Goal: Information Seeking & Learning: Learn about a topic

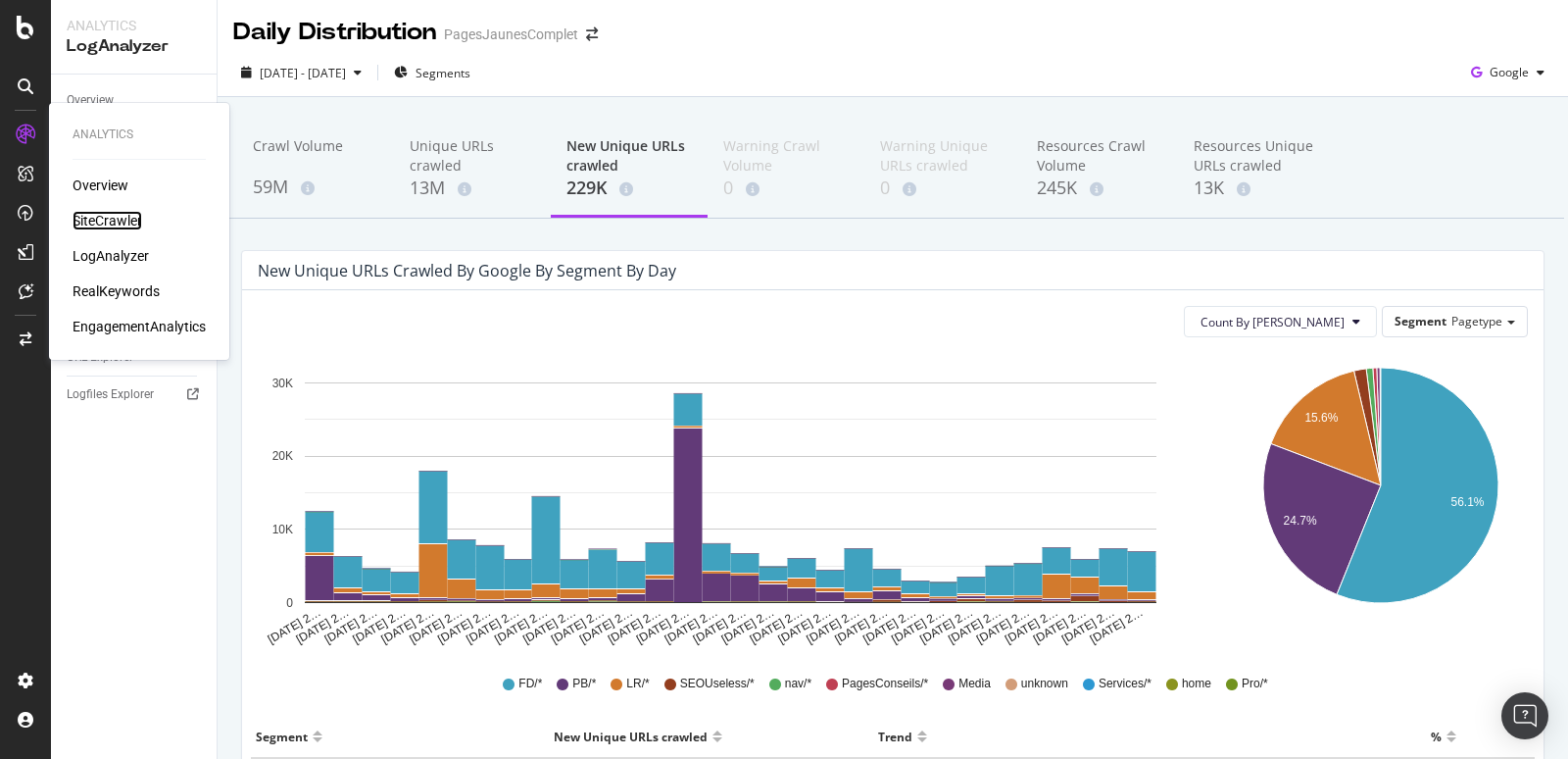
click at [123, 225] on div "SiteCrawler" at bounding box center [108, 221] width 70 height 20
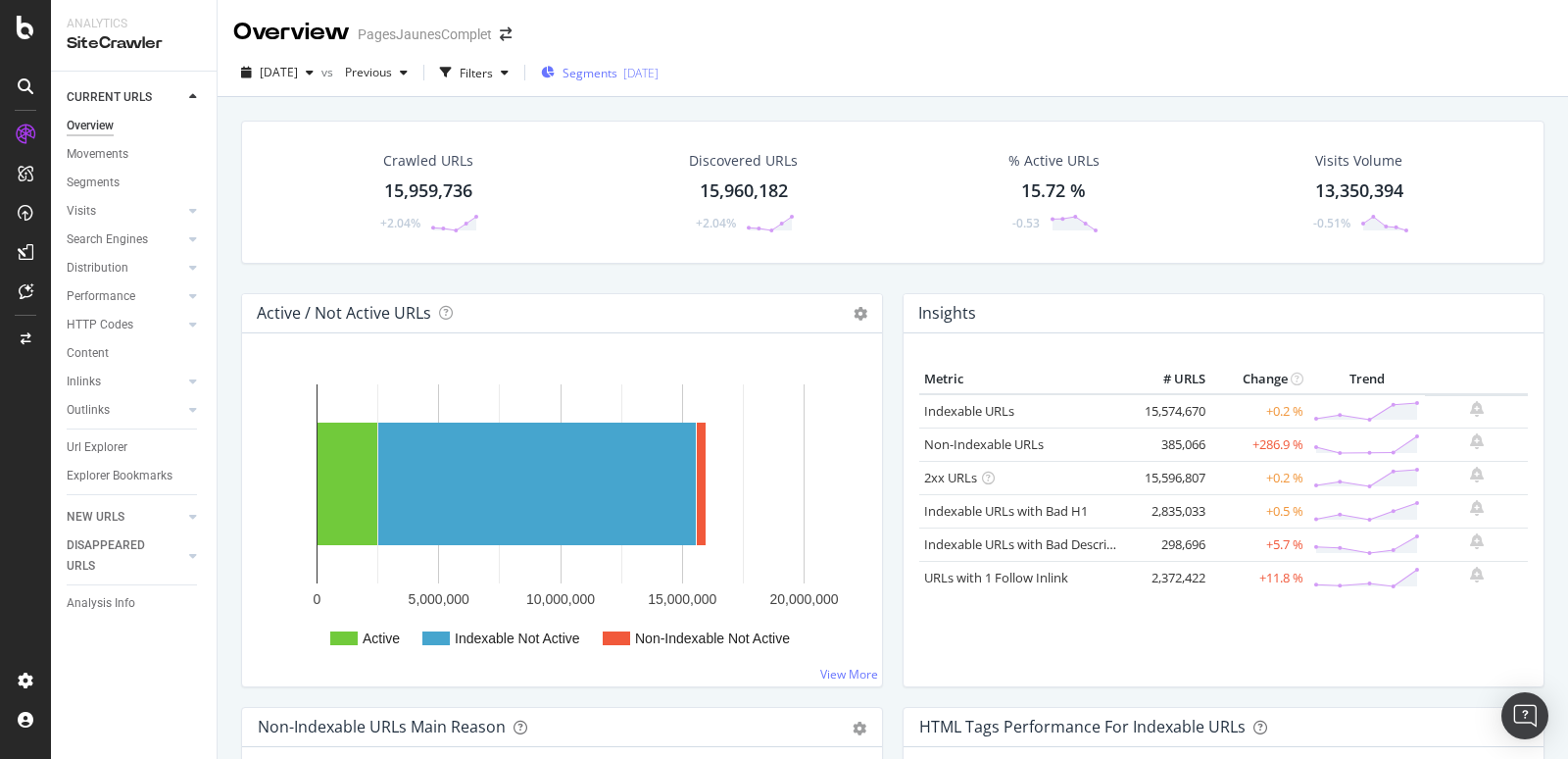
click at [658, 68] on div "[DATE]" at bounding box center [640, 73] width 35 height 17
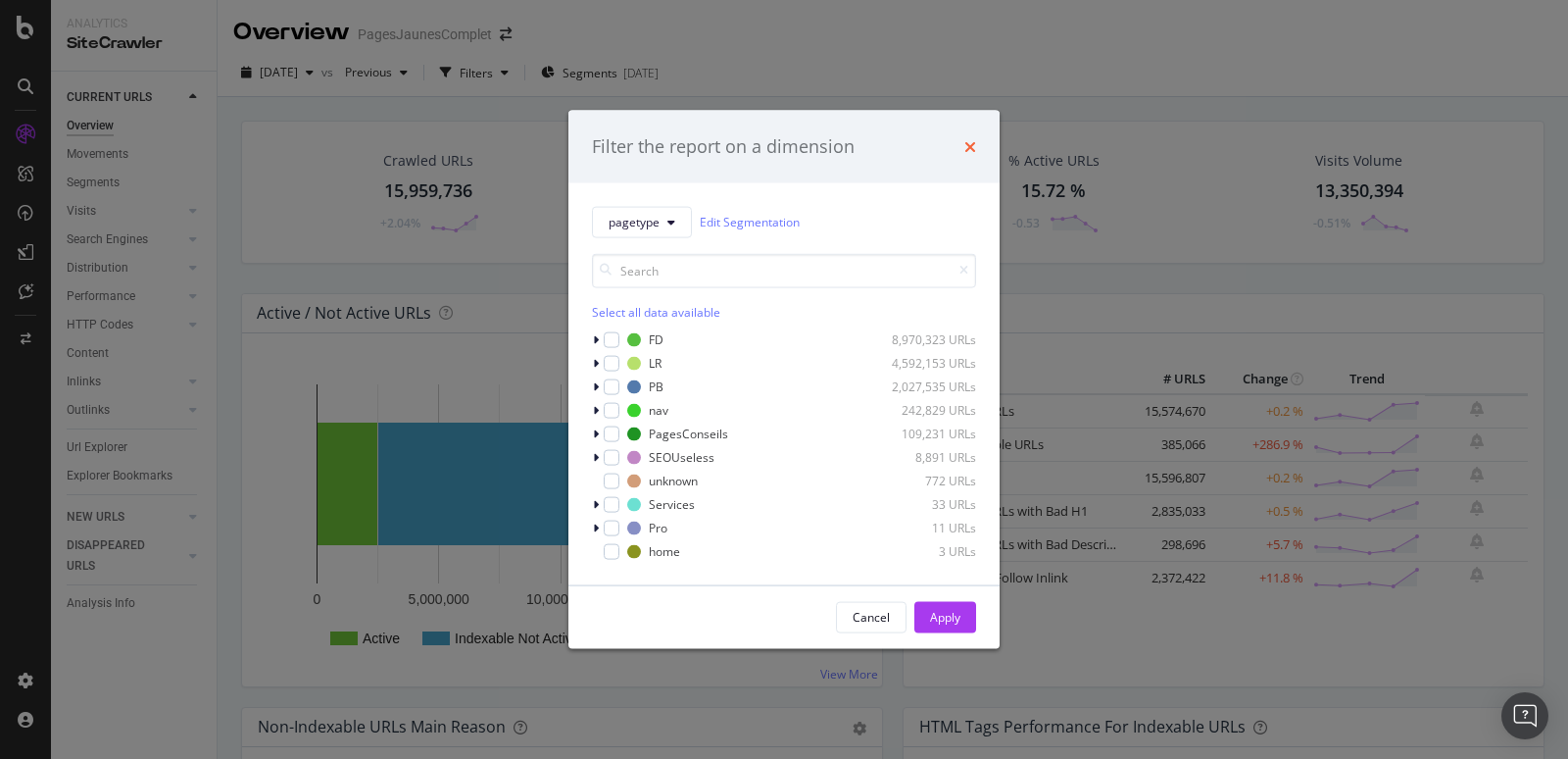
click at [972, 145] on icon "times" at bounding box center [970, 146] width 12 height 16
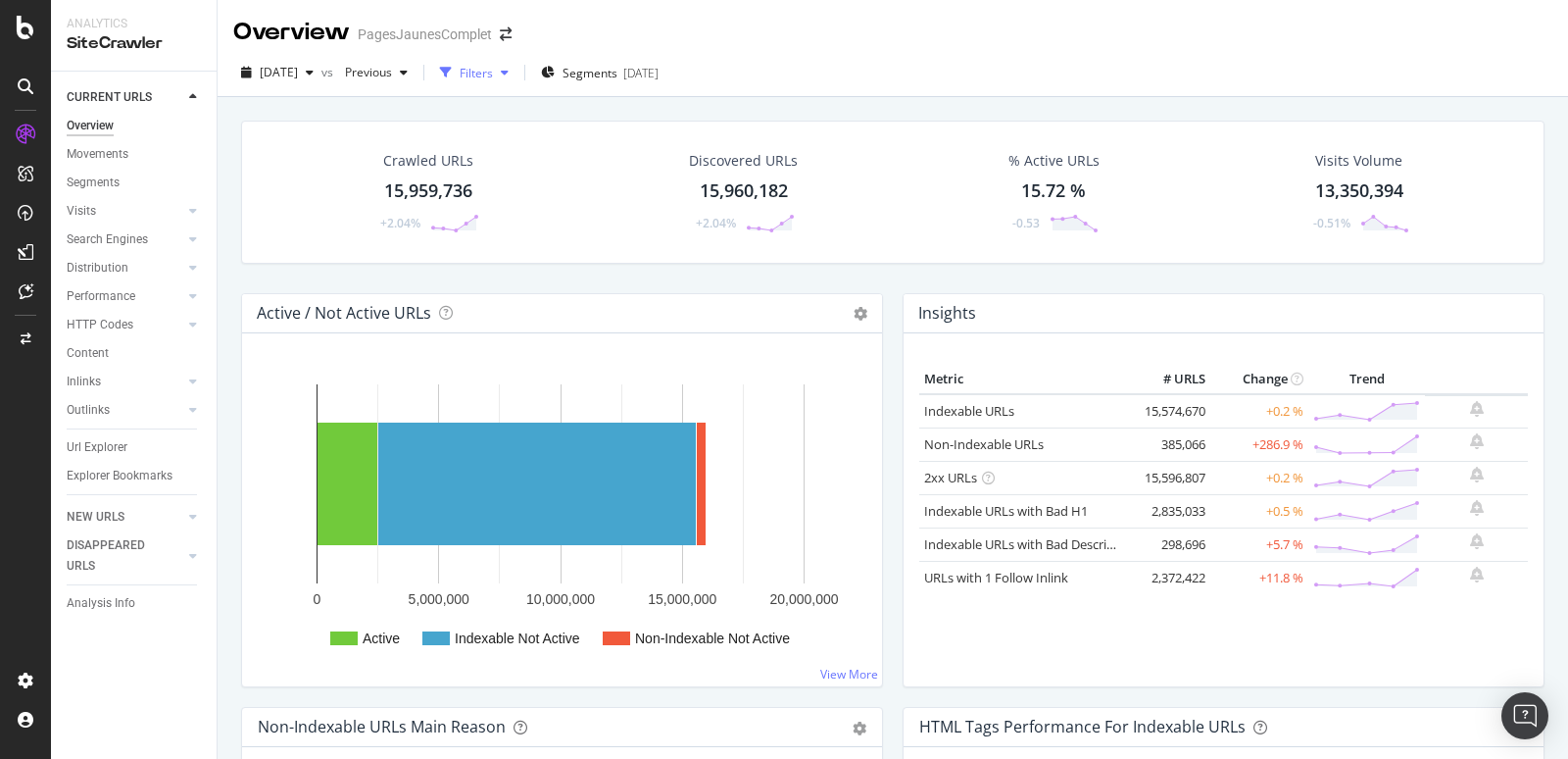
click at [493, 79] on div "Filters" at bounding box center [476, 73] width 33 height 17
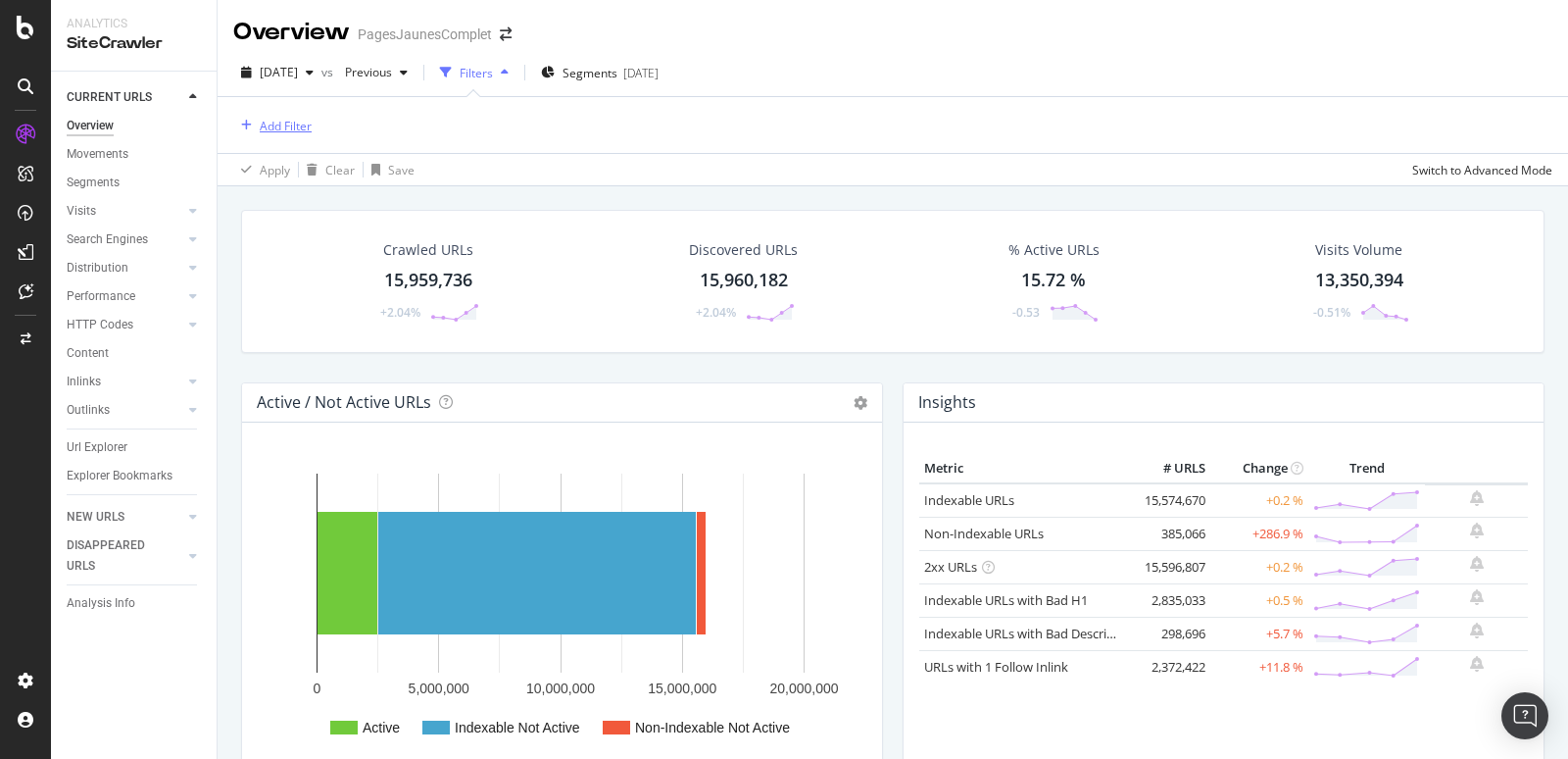
click at [278, 119] on div "Add Filter" at bounding box center [286, 126] width 52 height 17
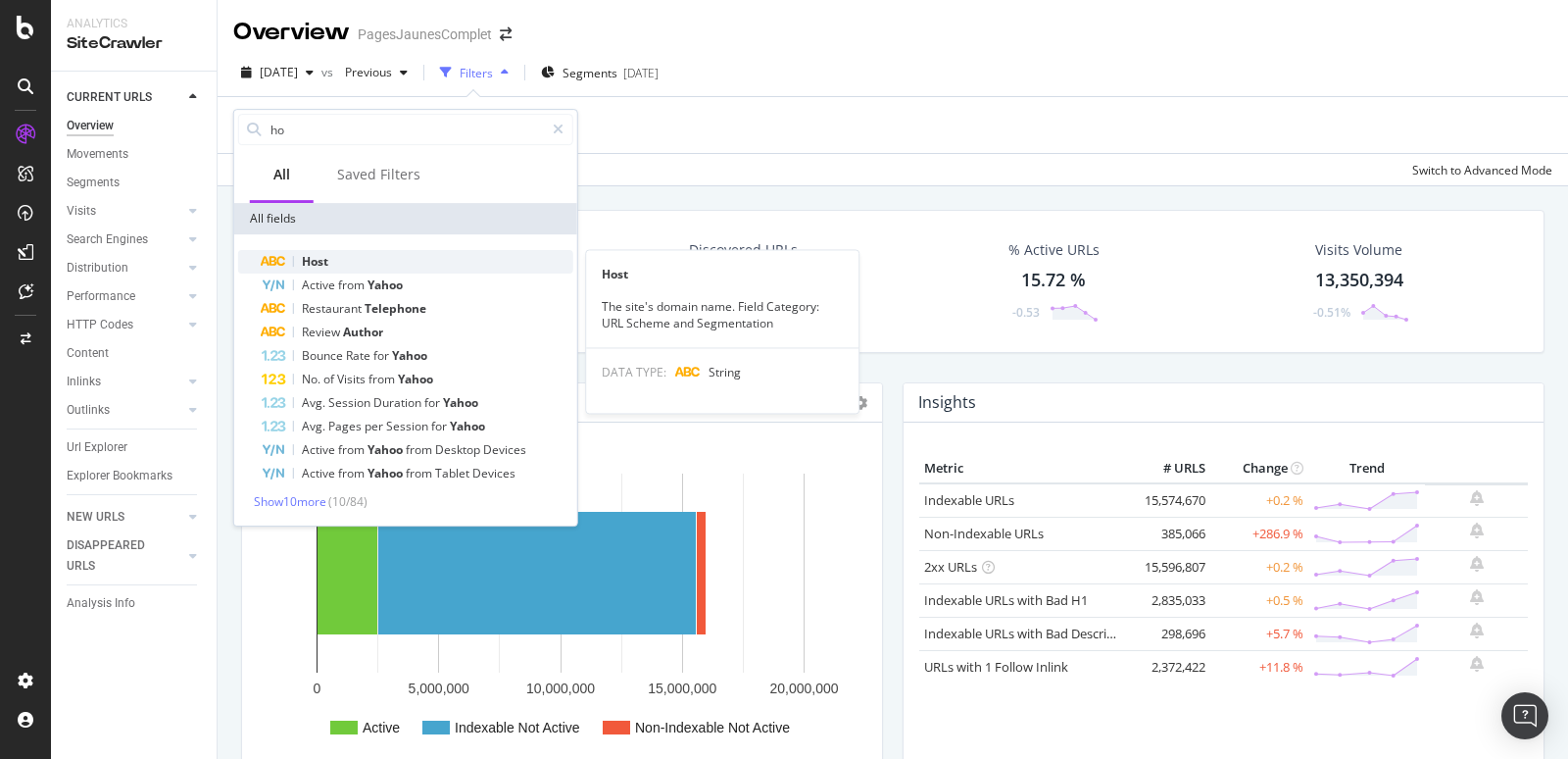
type input "ho"
click at [314, 259] on span "Host" at bounding box center [315, 261] width 27 height 17
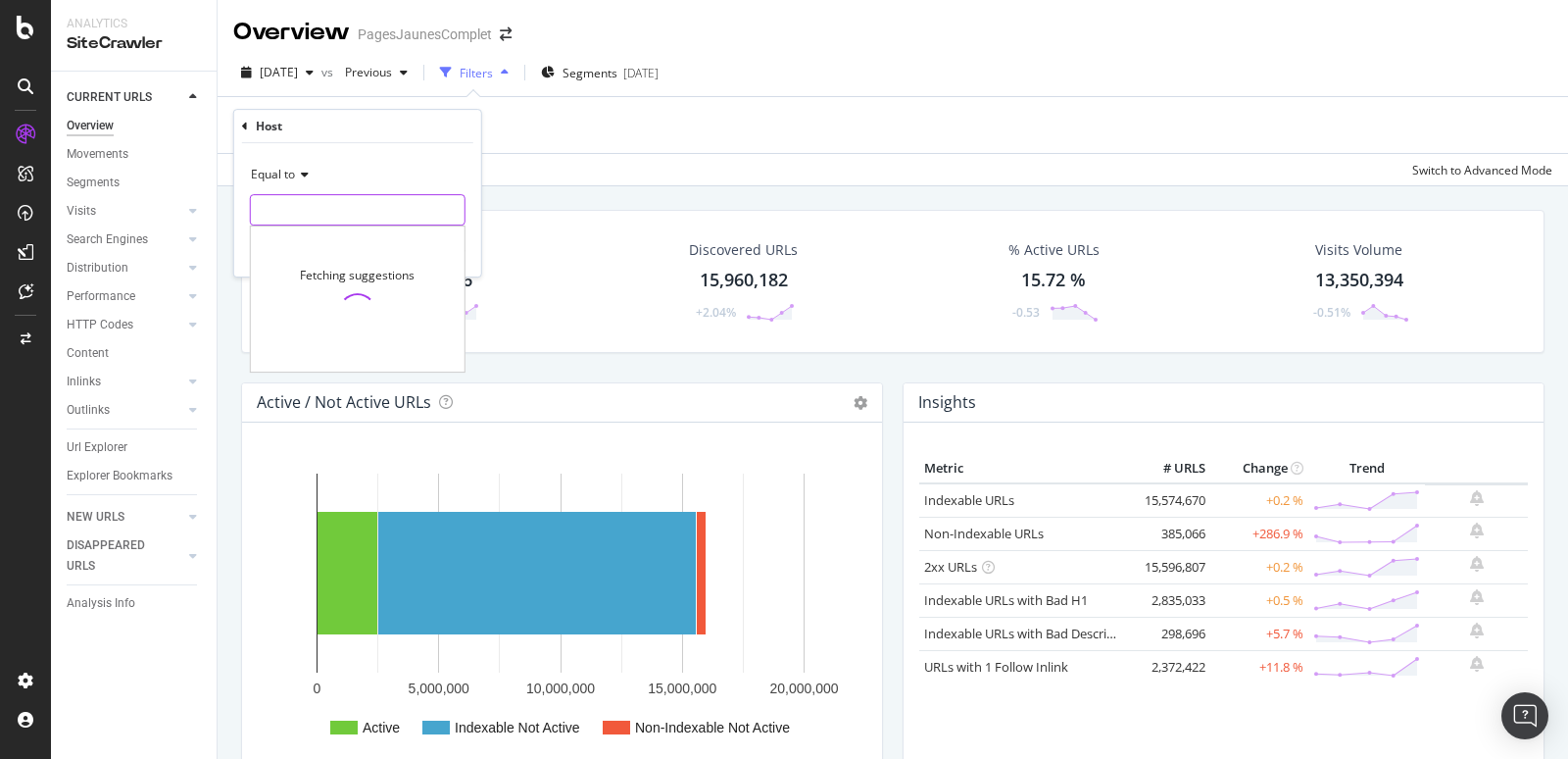
click at [298, 199] on input "text" at bounding box center [357, 209] width 214 height 31
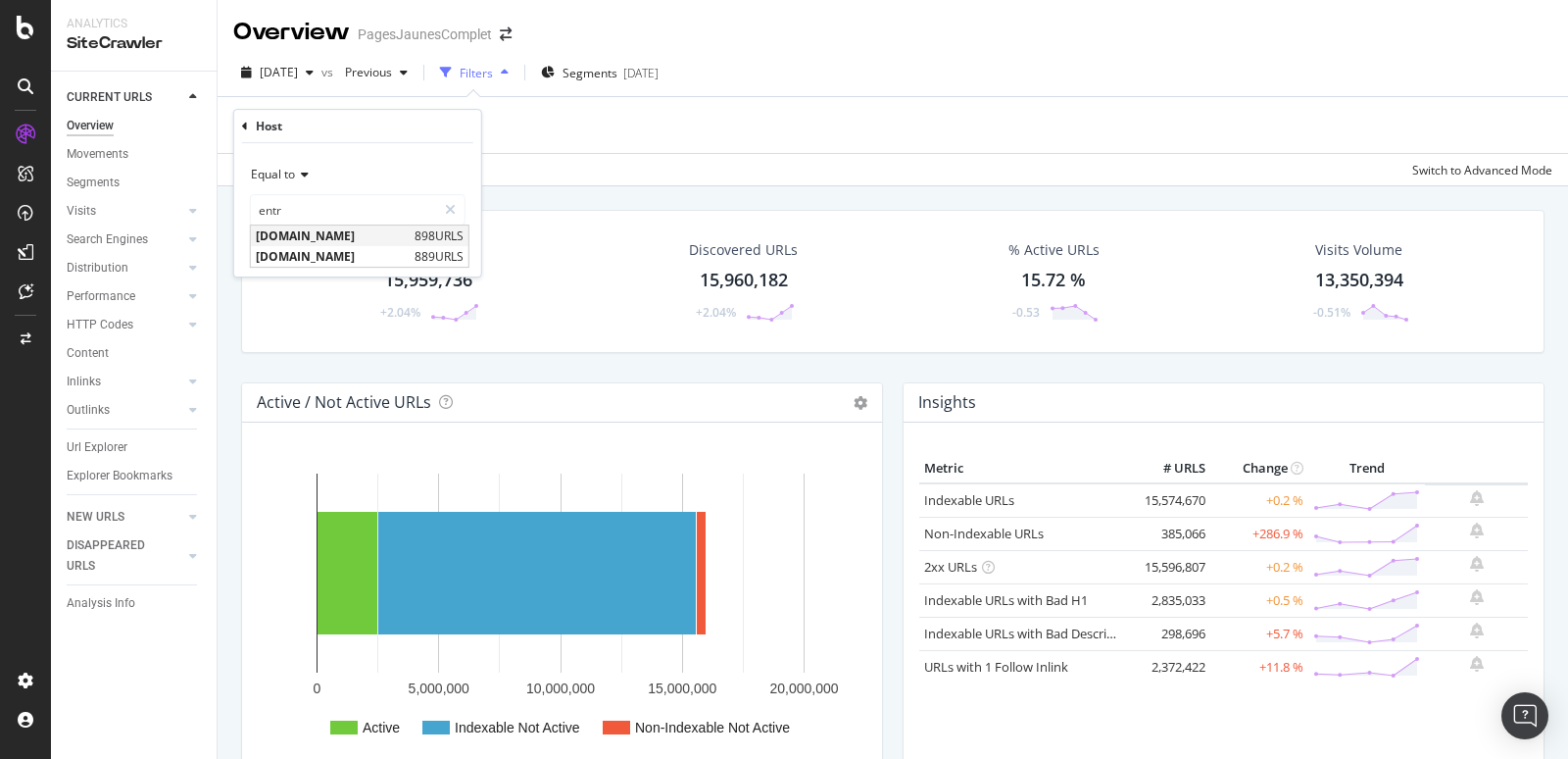
click at [321, 229] on span "[DOMAIN_NAME]" at bounding box center [333, 235] width 154 height 17
type input "[DOMAIN_NAME]"
click at [463, 246] on div "Apply" at bounding box center [450, 251] width 31 height 17
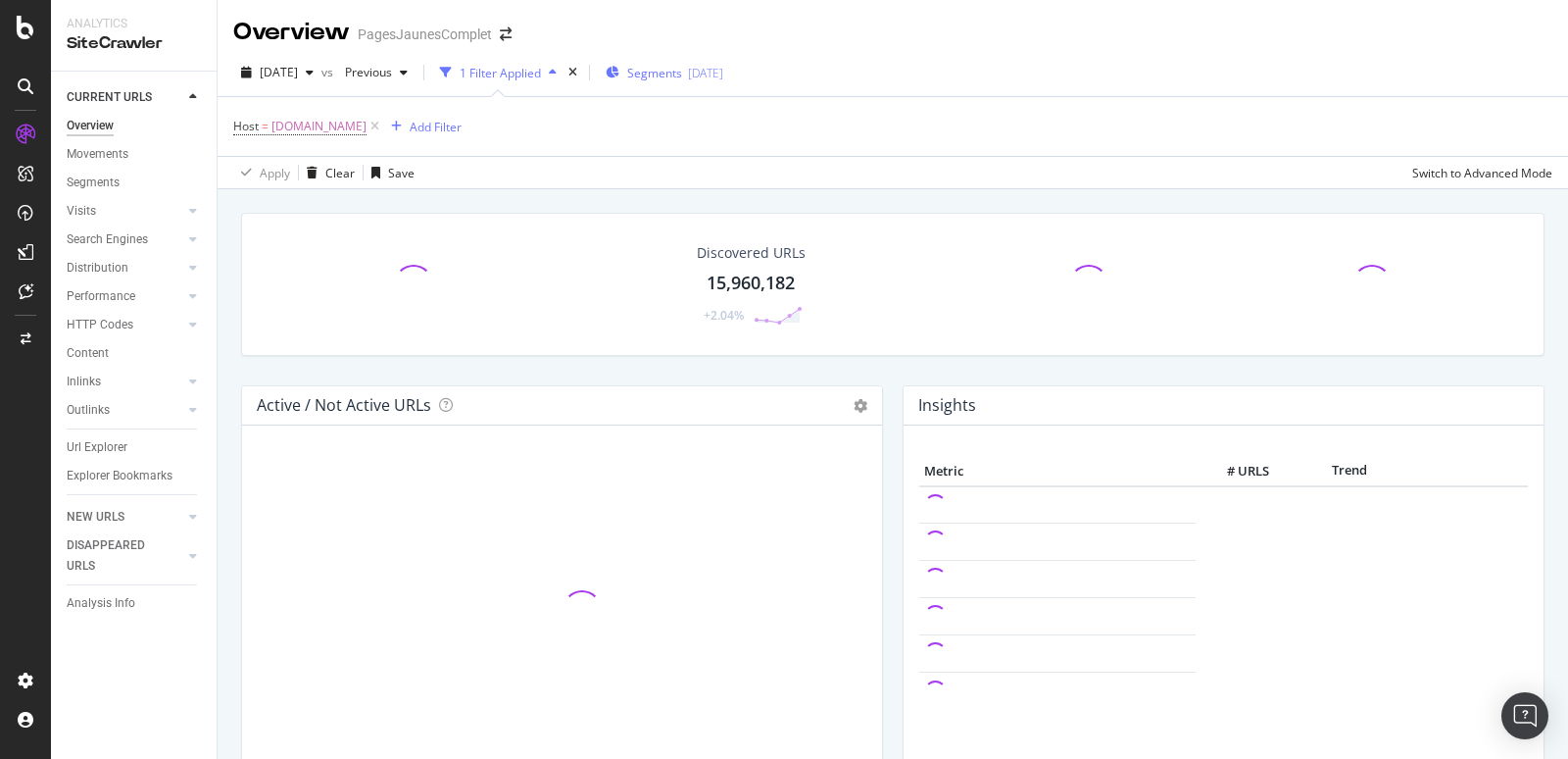
click at [723, 80] on div "[DATE]" at bounding box center [705, 73] width 35 height 17
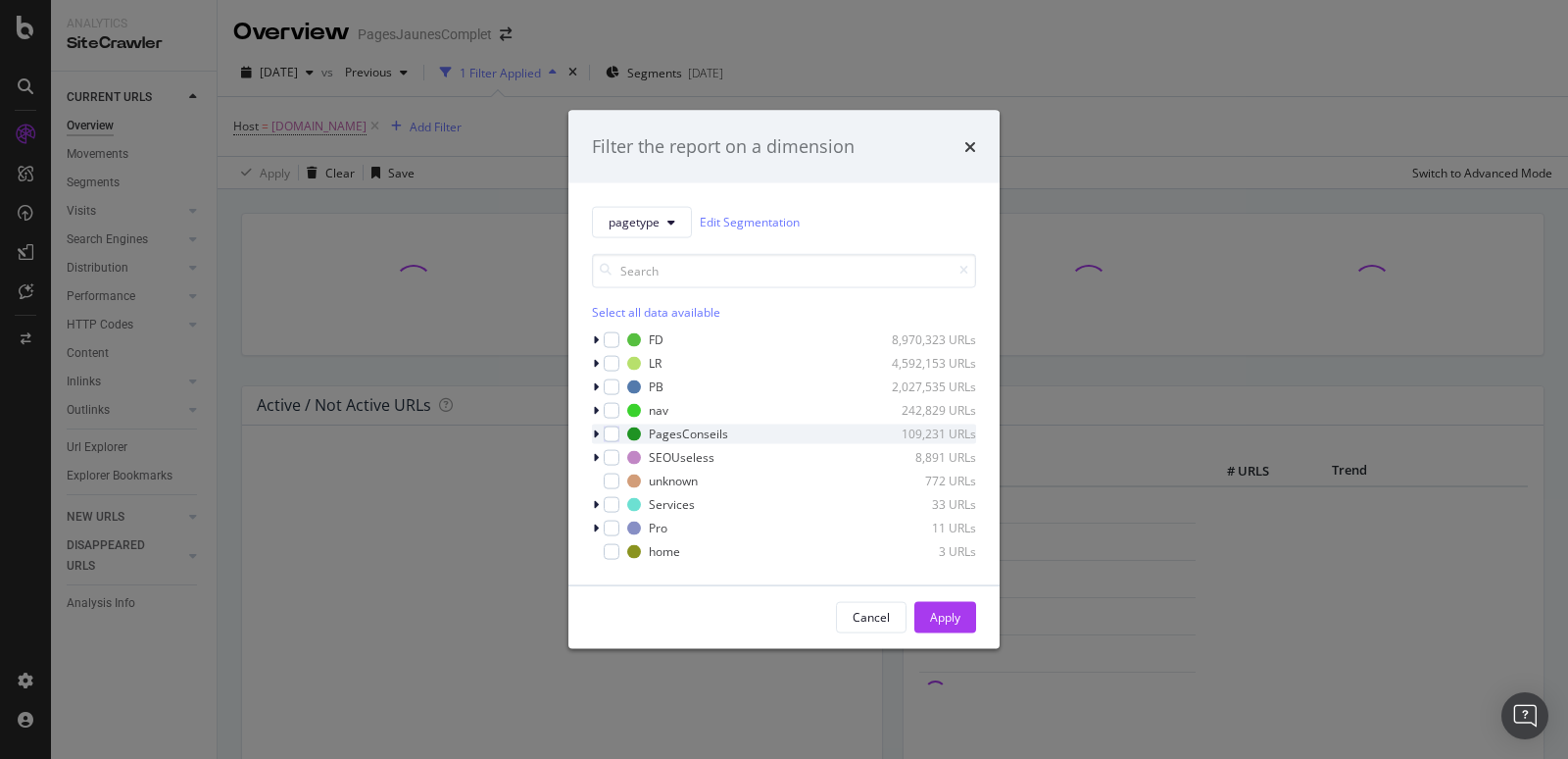
click at [592, 435] on icon "modal" at bounding box center [595, 433] width 6 height 12
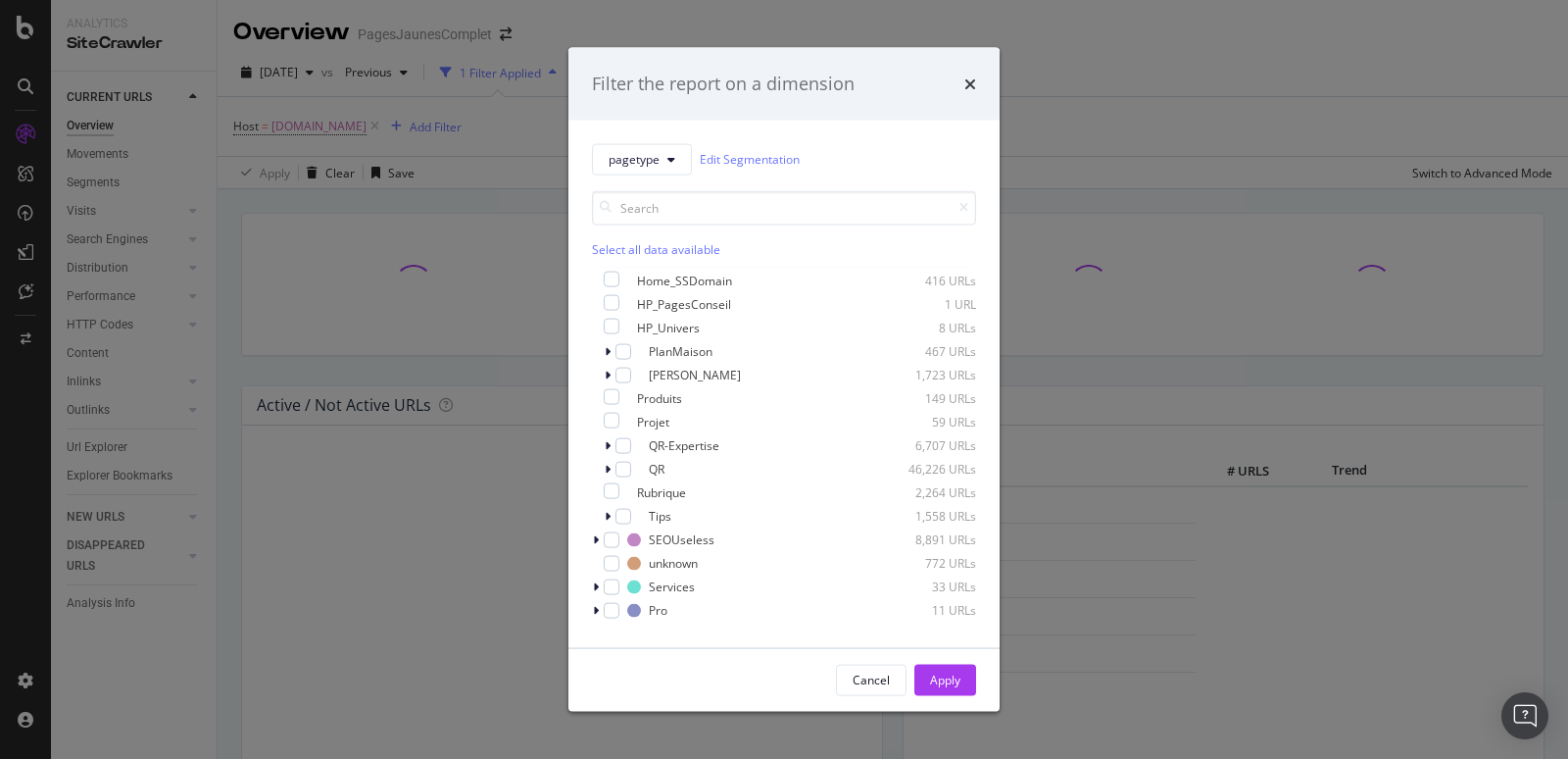
scroll to position [257, 0]
click at [619, 486] on div "modal" at bounding box center [611, 484] width 16 height 16
click at [947, 679] on div "Apply" at bounding box center [945, 679] width 31 height 17
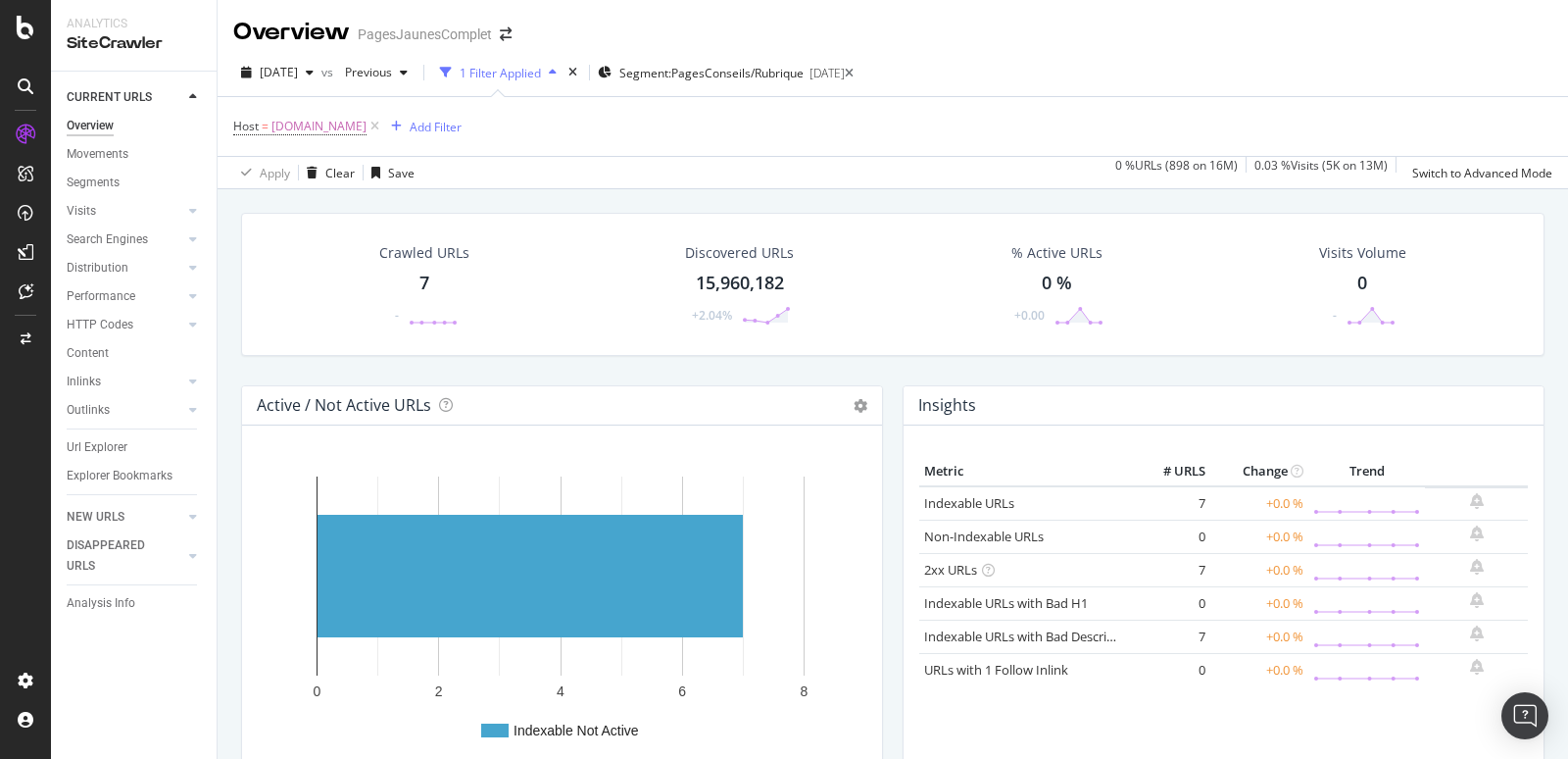
click at [415, 259] on div "Crawled URLs" at bounding box center [424, 253] width 91 height 20
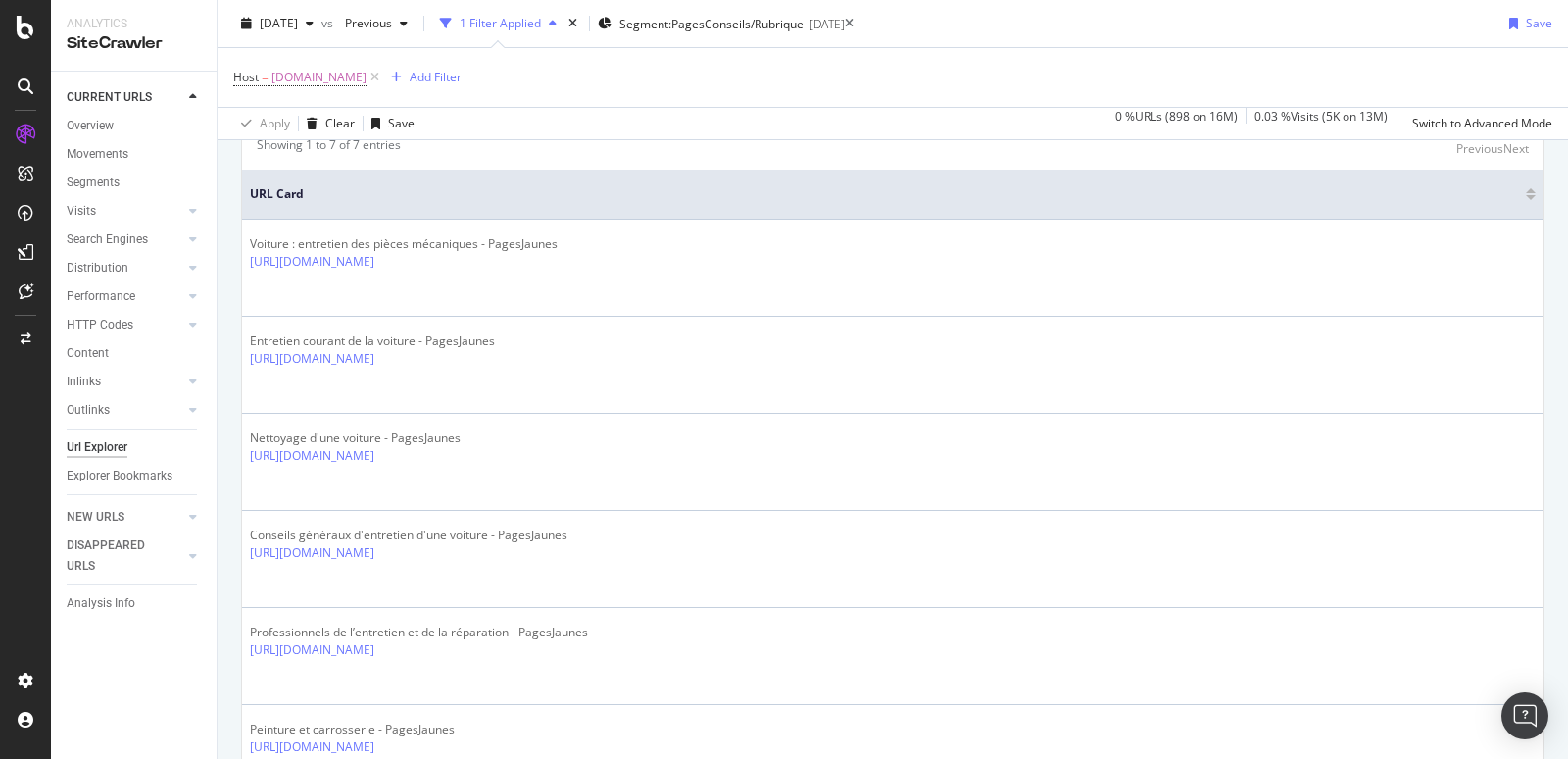
scroll to position [482, 0]
